Goal: Information Seeking & Learning: Check status

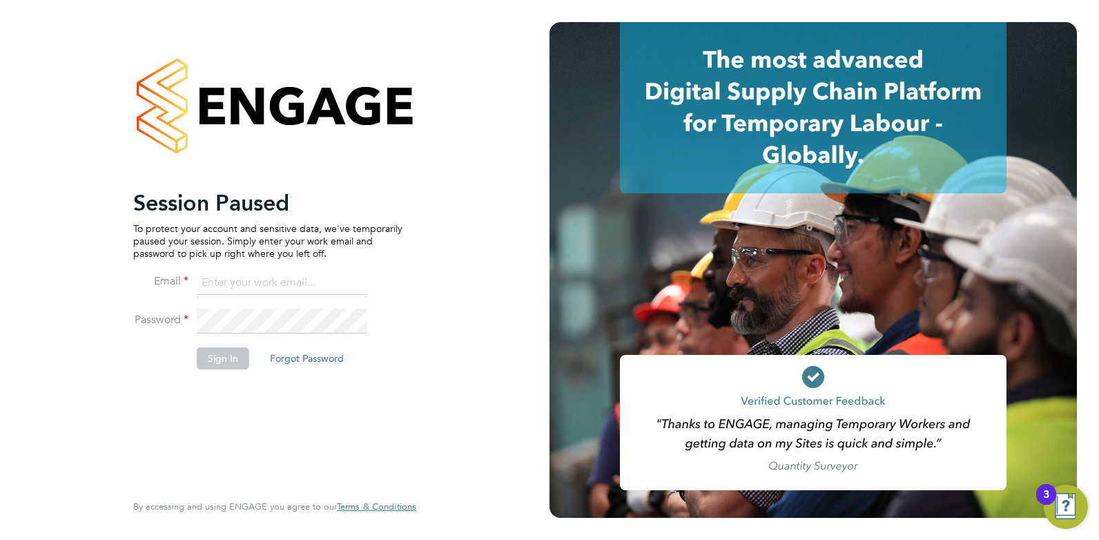
click at [262, 282] on input at bounding box center [282, 283] width 171 height 25
type input "cameron@omniapeople.com"
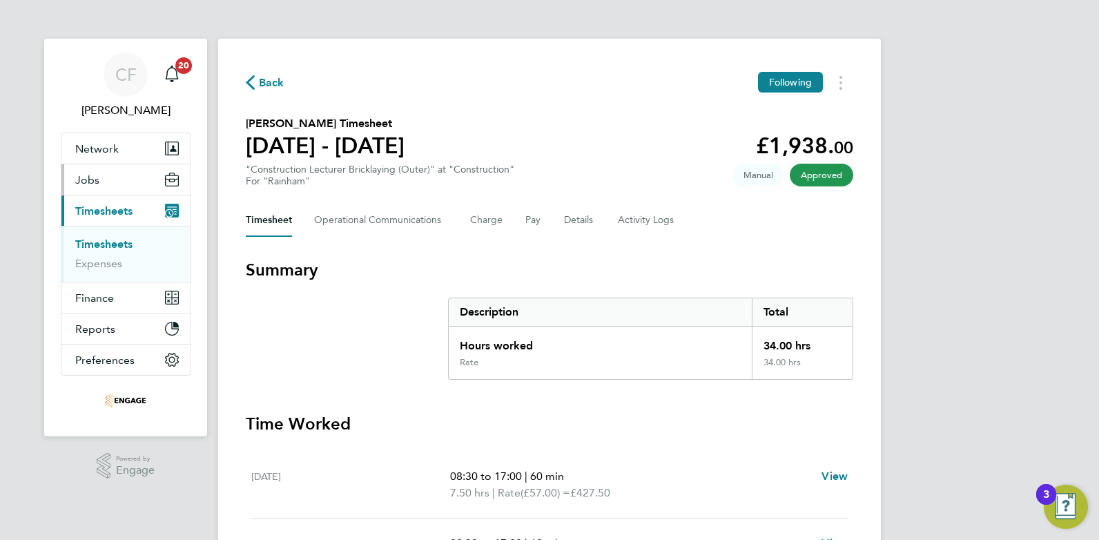
click at [99, 181] on button "Jobs" at bounding box center [125, 179] width 128 height 30
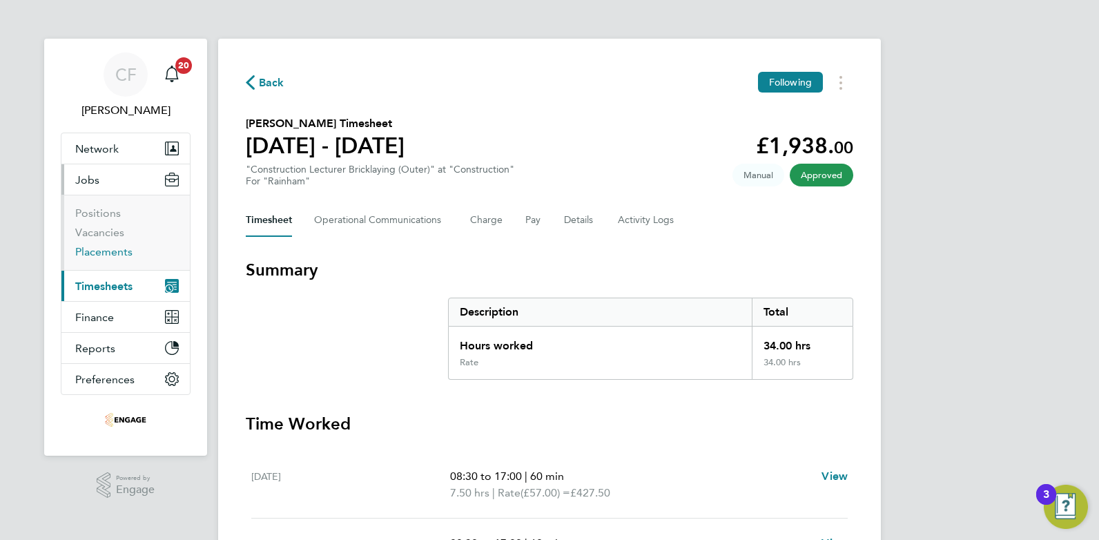
click at [110, 250] on link "Placements" at bounding box center [103, 251] width 57 height 13
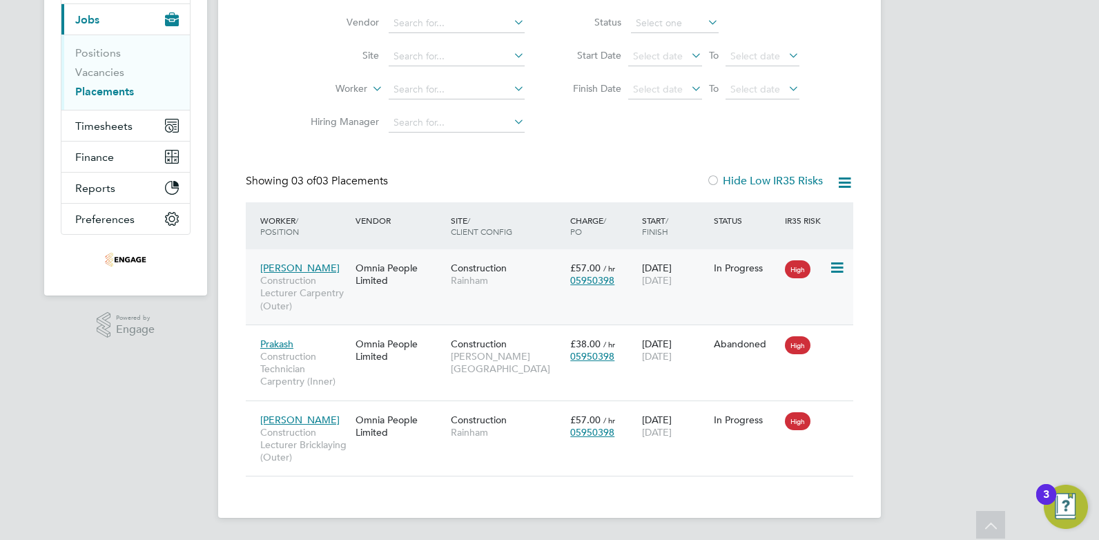
scroll to position [22, 0]
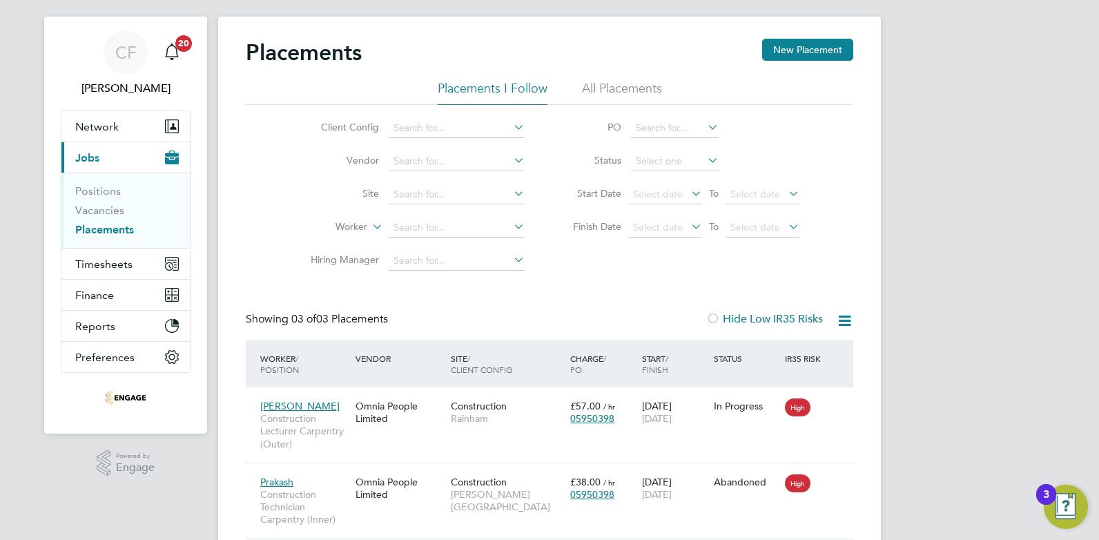
click at [611, 82] on li "All Placements" at bounding box center [622, 92] width 80 height 25
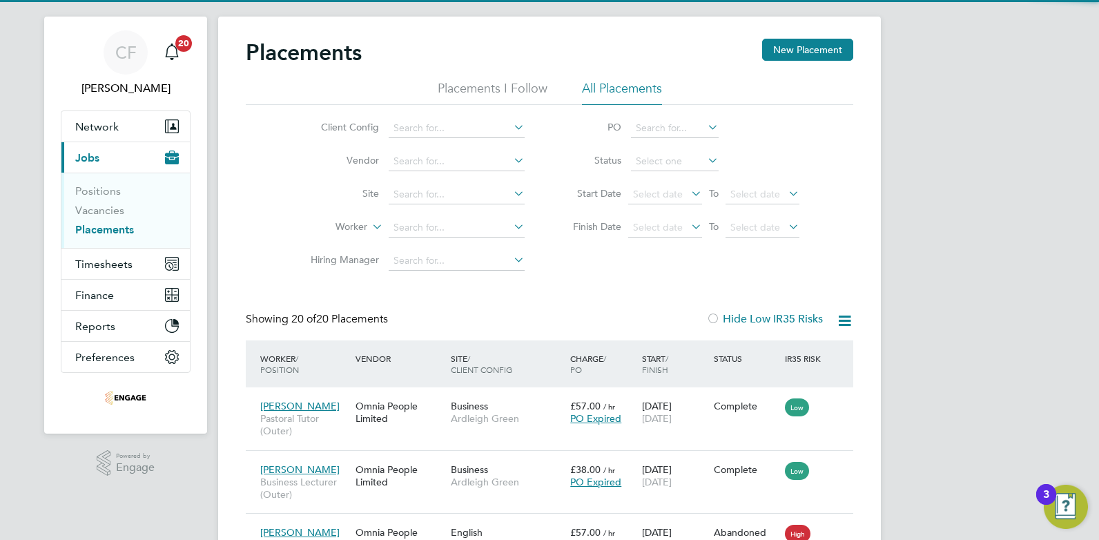
scroll to position [7, 7]
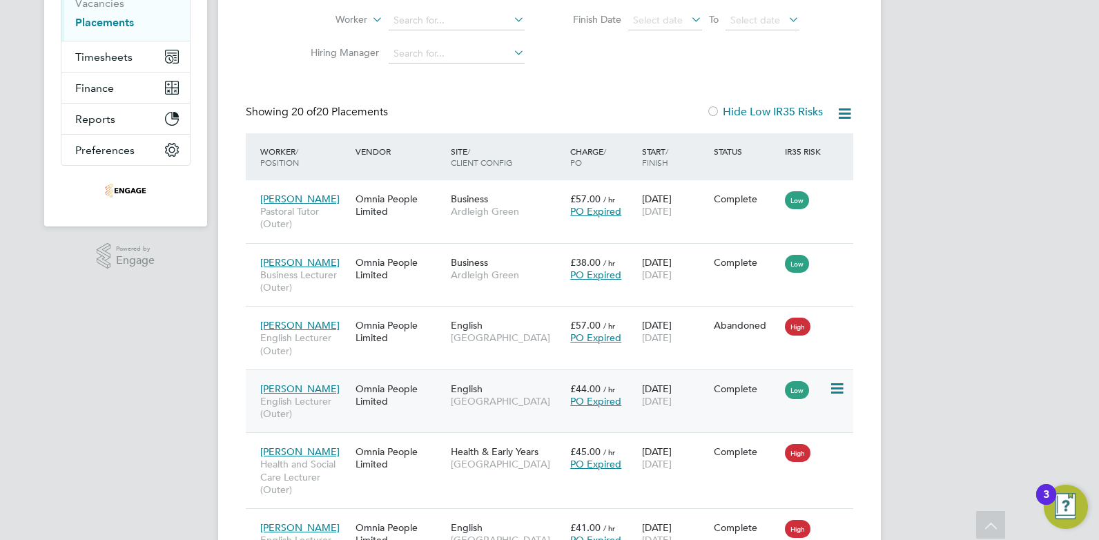
click at [375, 387] on div "Omnia People Limited" at bounding box center [399, 395] width 95 height 39
click at [372, 202] on div "Omnia People Limited" at bounding box center [399, 205] width 95 height 39
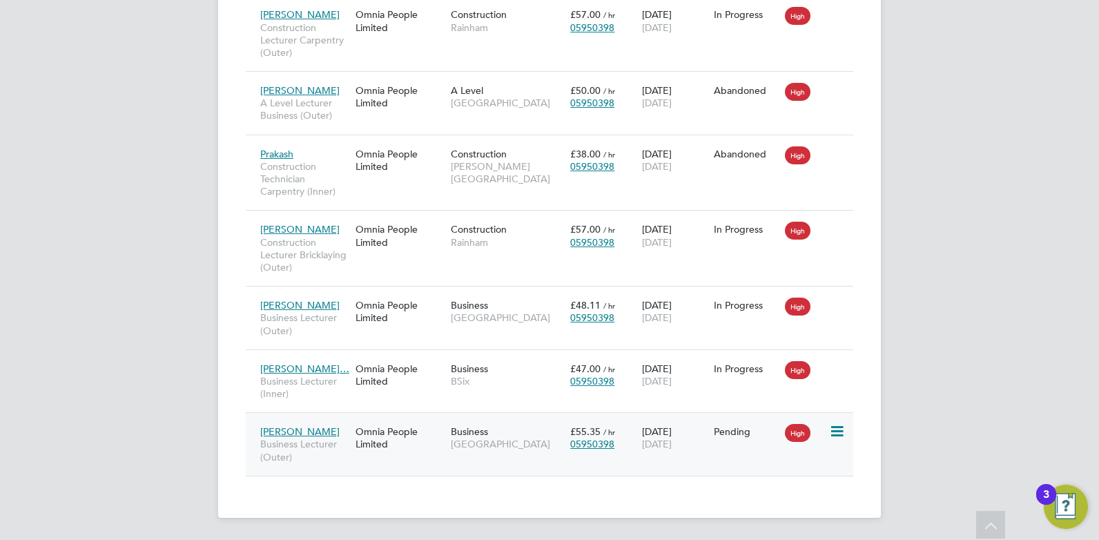
click at [663, 434] on div "29 Sep 2025 31 Dec 2025" at bounding box center [675, 438] width 72 height 39
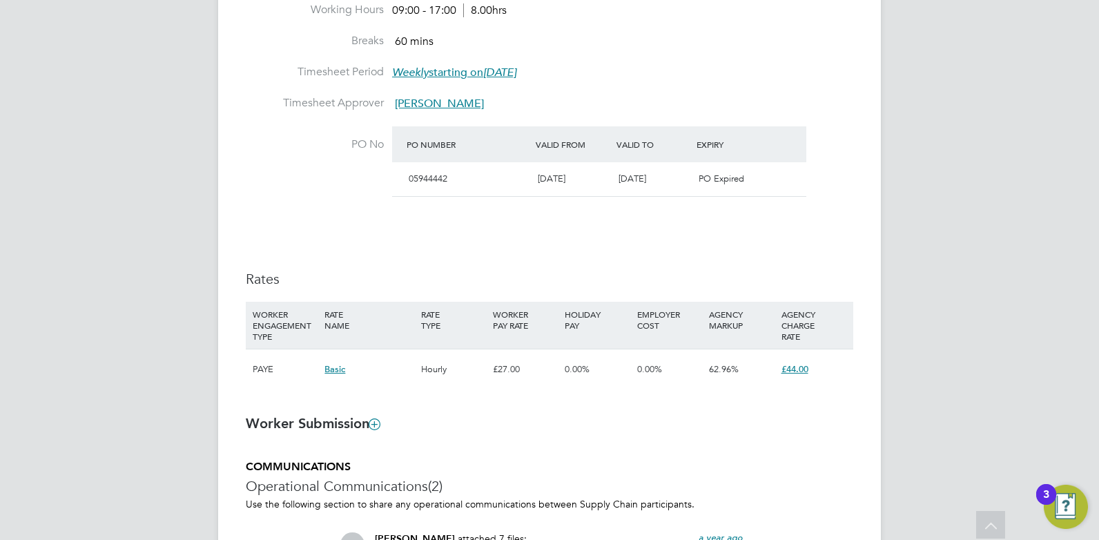
scroll to position [760, 0]
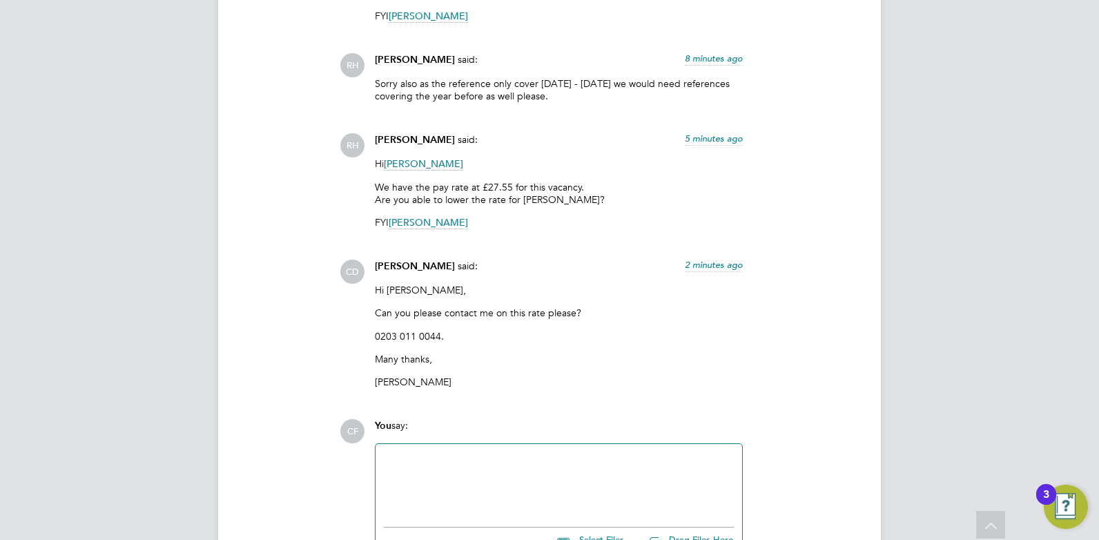
scroll to position [2901, 0]
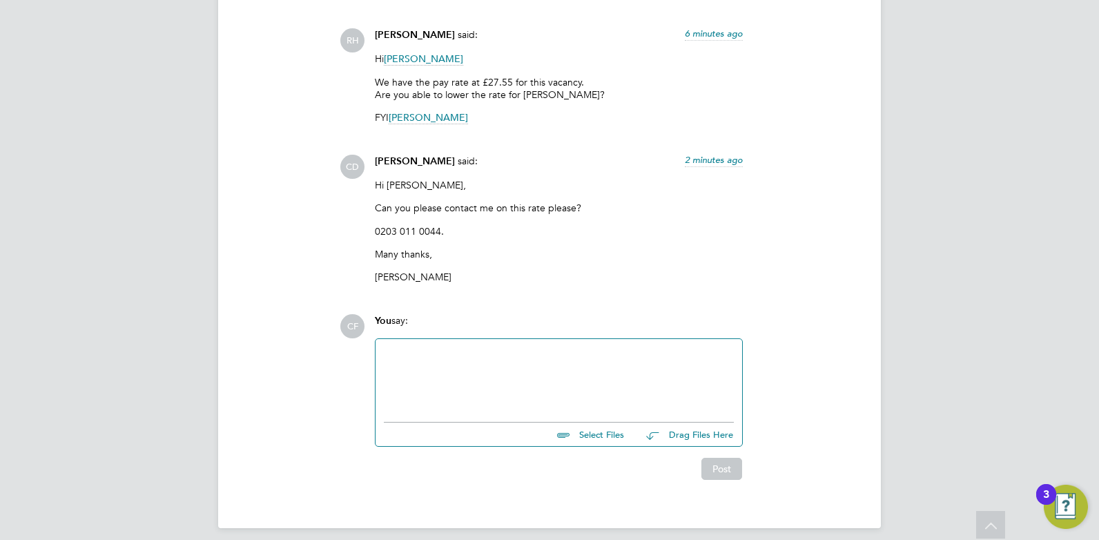
scroll to position [3155, 0]
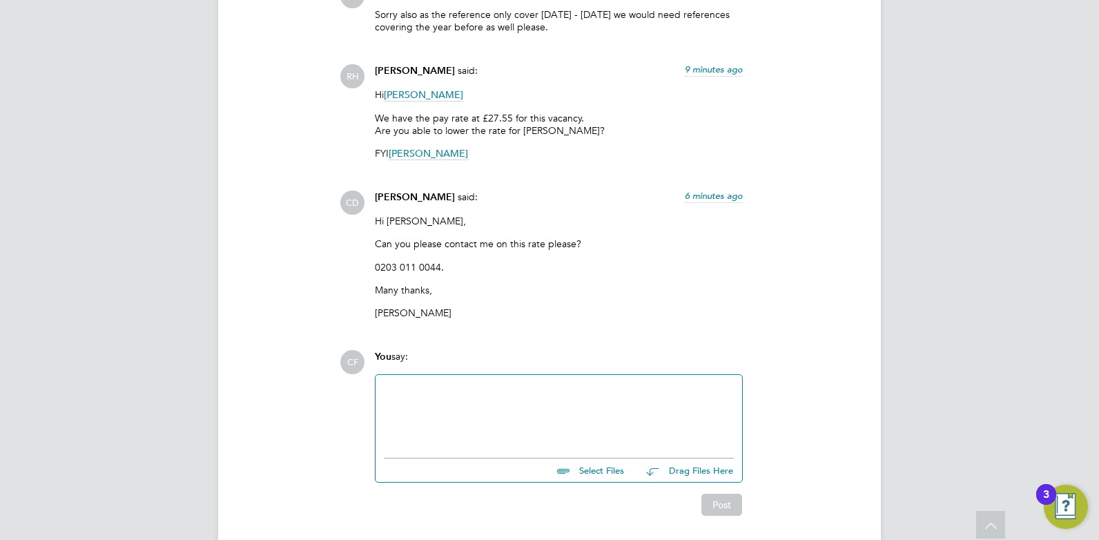
scroll to position [3155, 0]
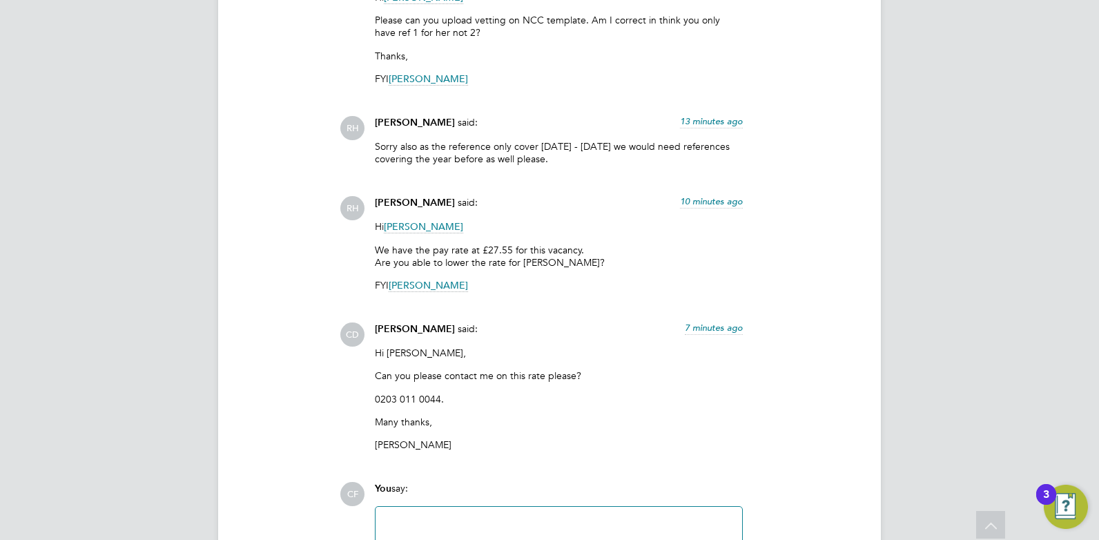
scroll to position [3155, 0]
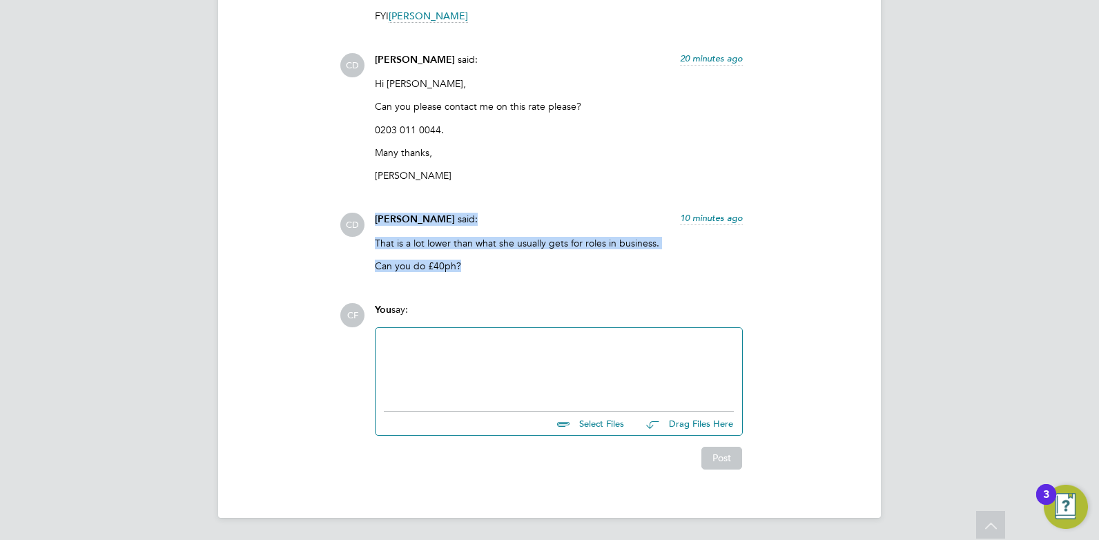
drag, startPoint x: 474, startPoint y: 256, endPoint x: 377, endPoint y: 199, distance: 112.6
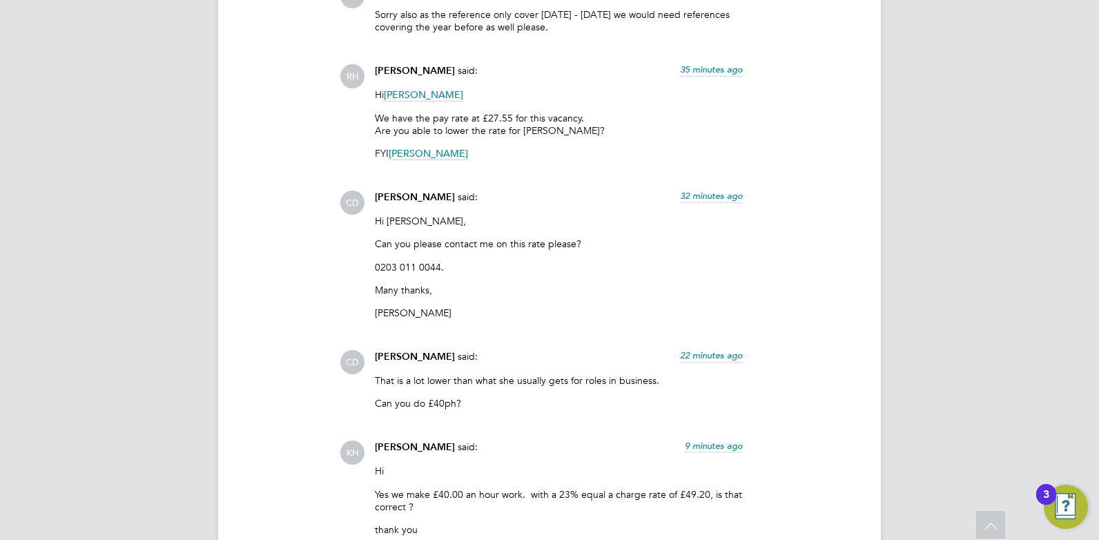
scroll to position [3372, 0]
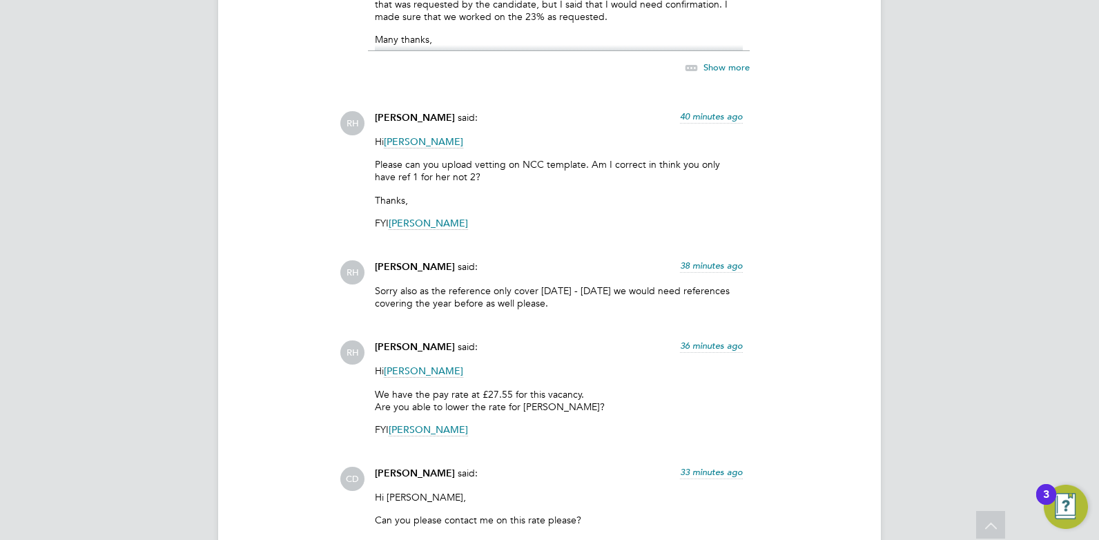
scroll to position [3315, 0]
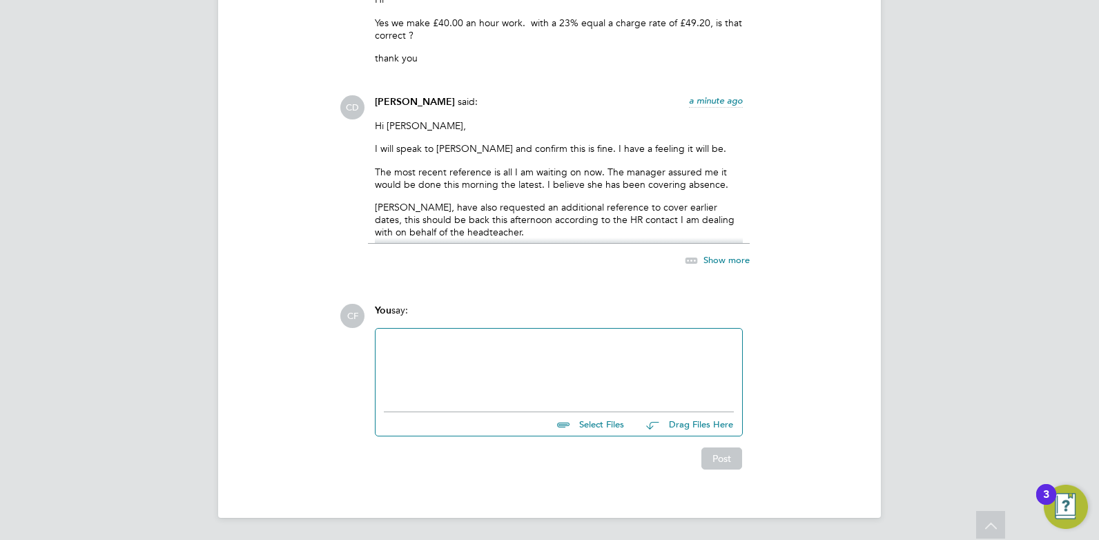
click at [731, 258] on span "Show more" at bounding box center [727, 260] width 46 height 12
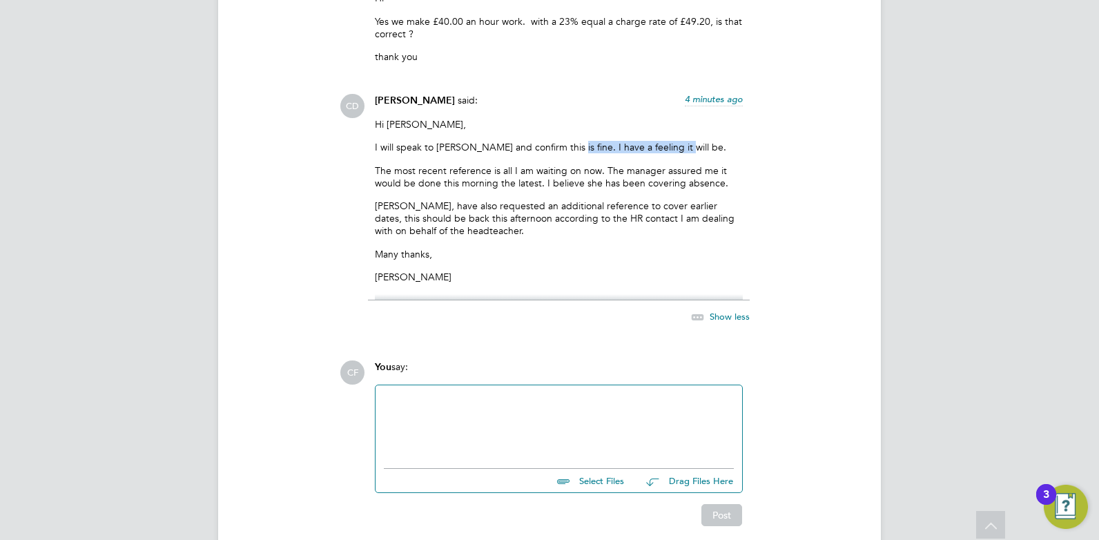
drag, startPoint x: 673, startPoint y: 145, endPoint x: 563, endPoint y: 143, distance: 109.8
click at [563, 143] on p "I will speak to [PERSON_NAME] and confirm this is fine. I have a feeling it wil…" at bounding box center [559, 147] width 368 height 12
